Goal: Task Accomplishment & Management: Manage account settings

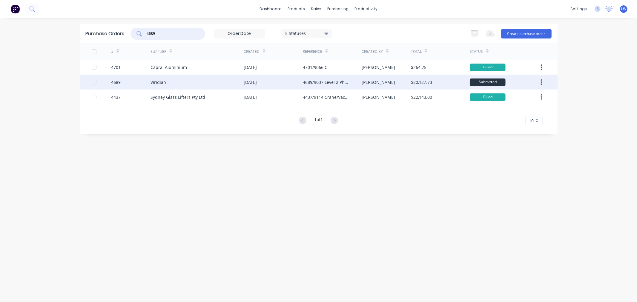
type input "4689"
click at [331, 80] on div "4689/9037 Level 2 Phase 1 Rev 1" at bounding box center [326, 82] width 47 height 6
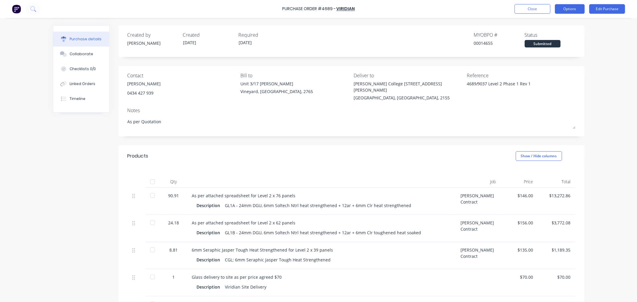
click at [565, 11] on button "Options" at bounding box center [570, 9] width 30 height 10
click at [537, 24] on div "Print / Email" at bounding box center [556, 24] width 46 height 9
click at [563, 8] on button "Options" at bounding box center [570, 9] width 30 height 10
click at [573, 9] on button "Options" at bounding box center [570, 9] width 30 height 10
click at [548, 35] on div "With pricing" at bounding box center [556, 36] width 46 height 9
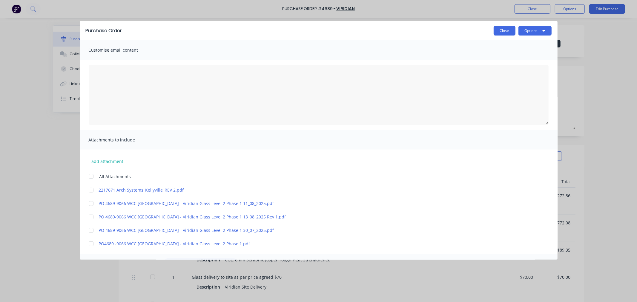
click at [501, 32] on button "Close" at bounding box center [504, 31] width 22 height 10
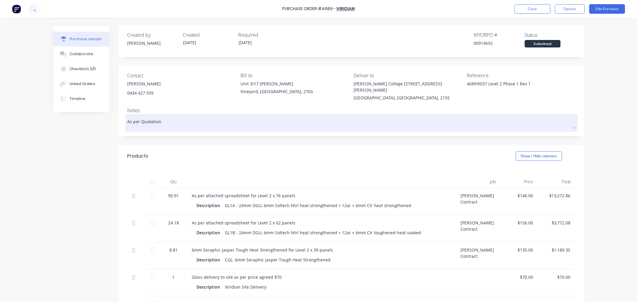
click at [170, 117] on textarea "As per Quotation" at bounding box center [351, 121] width 448 height 13
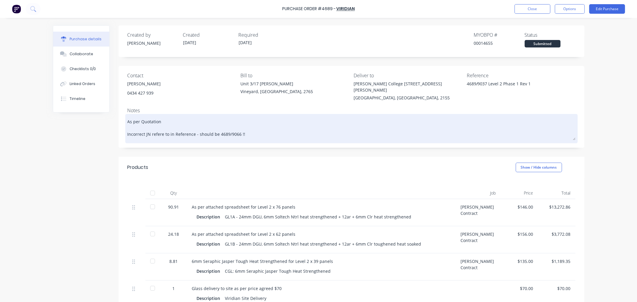
click at [159, 127] on textarea "As per Quotation Incorrect JN refere to in Reference - should be 4689/9066 !!" at bounding box center [351, 127] width 448 height 25
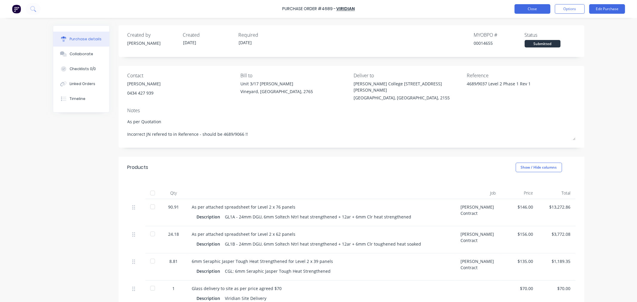
type textarea "As per Quotation Incorrect JN refered to in Reference - should be 4689/9066 !!"
click at [545, 7] on button "Close" at bounding box center [532, 9] width 36 height 10
